Goal: Find specific page/section: Find specific page/section

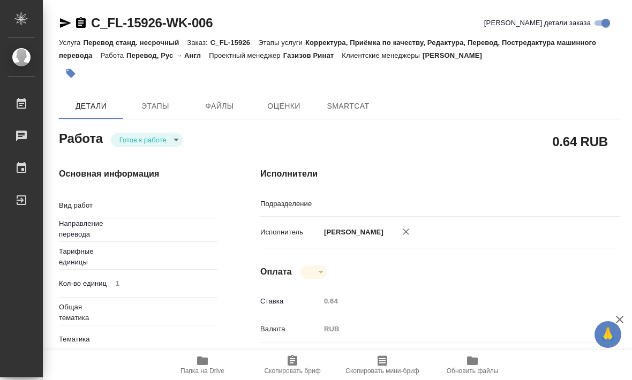
type input "рус-англ"
type input "Прямая загрузка (шаблонные документы)"
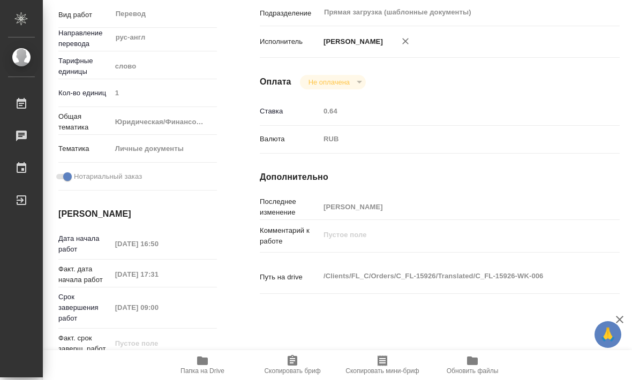
click at [205, 364] on icon "button" at bounding box center [202, 361] width 11 height 9
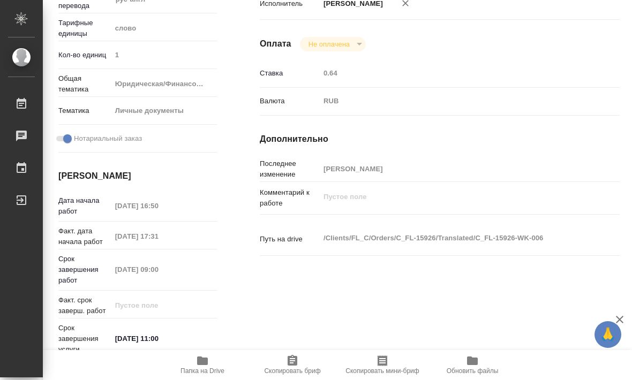
scroll to position [229, 1]
click at [207, 363] on icon "button" at bounding box center [202, 361] width 11 height 9
click at [203, 361] on icon "button" at bounding box center [202, 361] width 11 height 9
click at [204, 365] on icon "button" at bounding box center [202, 361] width 11 height 9
click at [204, 364] on icon "button" at bounding box center [202, 361] width 11 height 9
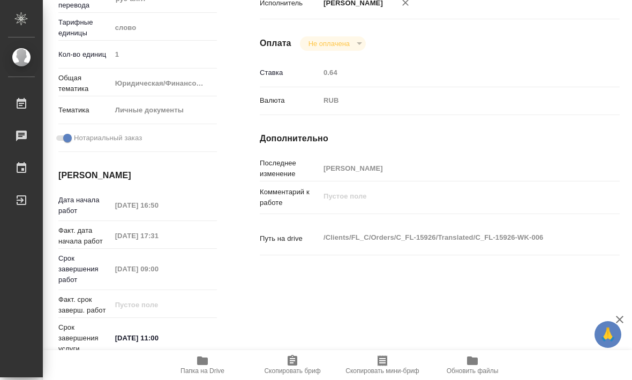
click at [208, 370] on span "Папка на Drive" at bounding box center [203, 372] width 44 height 8
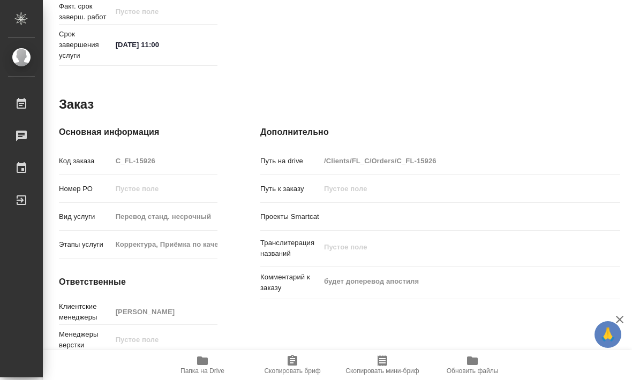
scroll to position [521, -1]
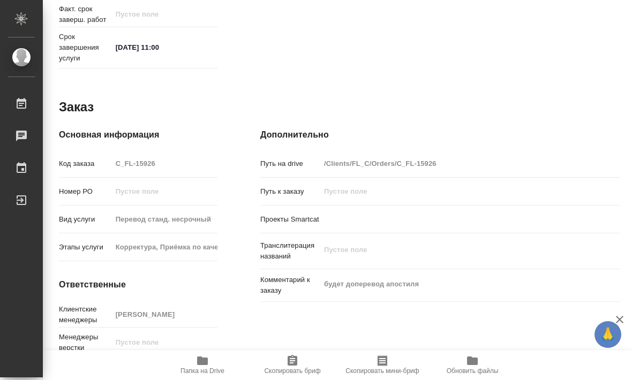
click at [206, 362] on icon "button" at bounding box center [202, 361] width 11 height 9
click at [206, 372] on span "Папка на Drive" at bounding box center [203, 372] width 44 height 8
click at [206, 371] on span "Папка на Drive" at bounding box center [203, 372] width 44 height 8
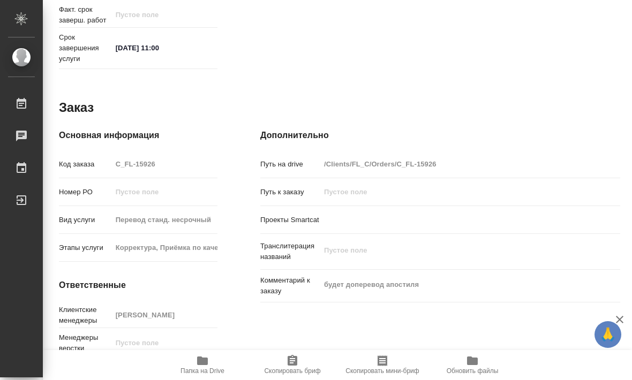
click at [212, 356] on span "Папка на Drive" at bounding box center [202, 365] width 77 height 20
